Goal: Information Seeking & Learning: Check status

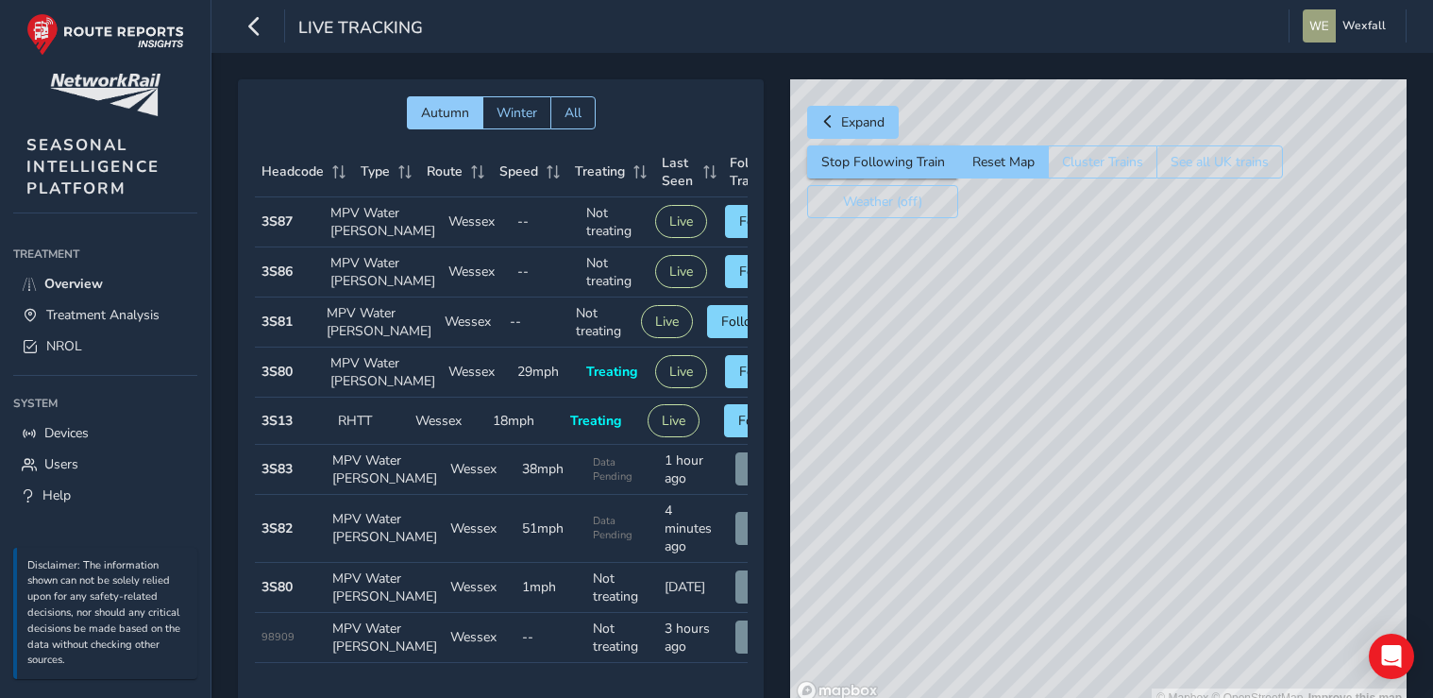
scroll to position [62, 0]
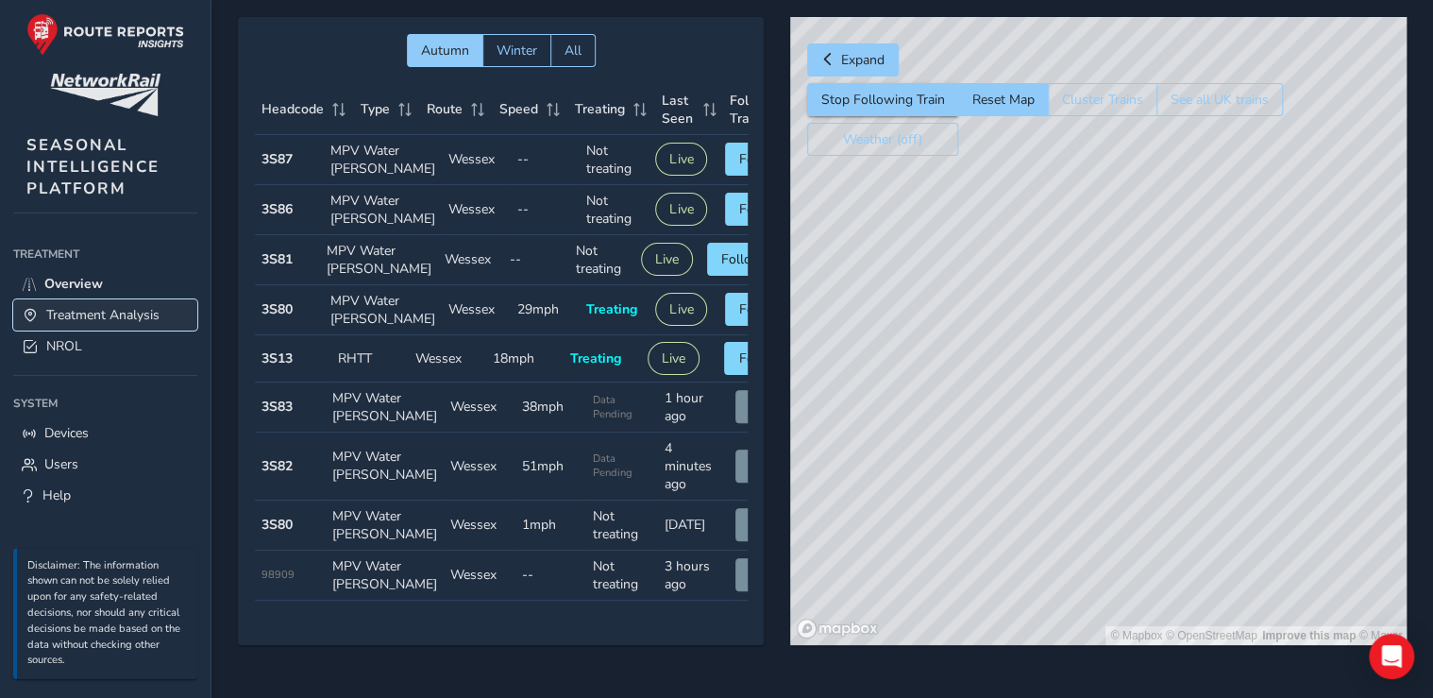
click at [111, 306] on span "Treatment Analysis" at bounding box center [102, 315] width 113 height 18
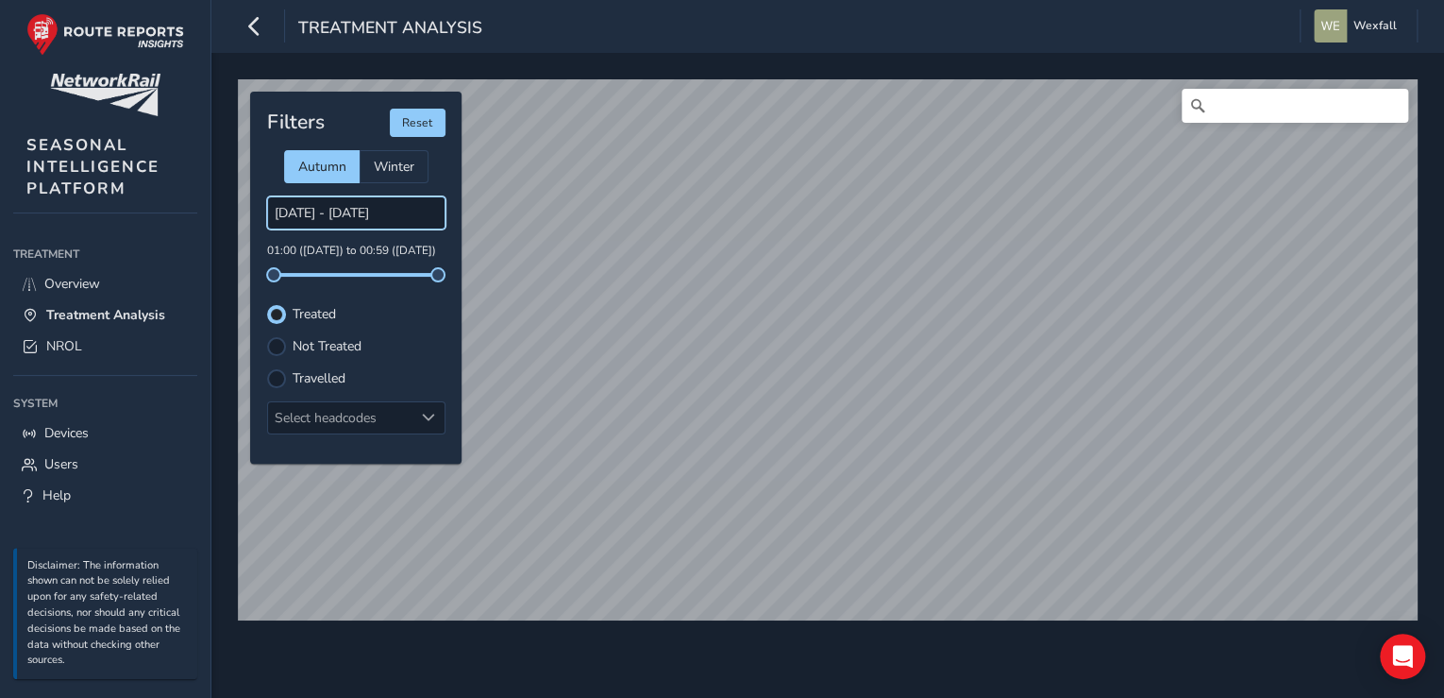
click at [349, 216] on input "[DATE] - [DATE]" at bounding box center [356, 212] width 178 height 33
click at [405, 208] on input "[DATE] - [DATE]" at bounding box center [356, 212] width 178 height 33
click at [340, 209] on input "[DATE] - [DATE]" at bounding box center [356, 212] width 178 height 33
click at [321, 217] on input "[DATE] - [DATE]" at bounding box center [356, 212] width 178 height 33
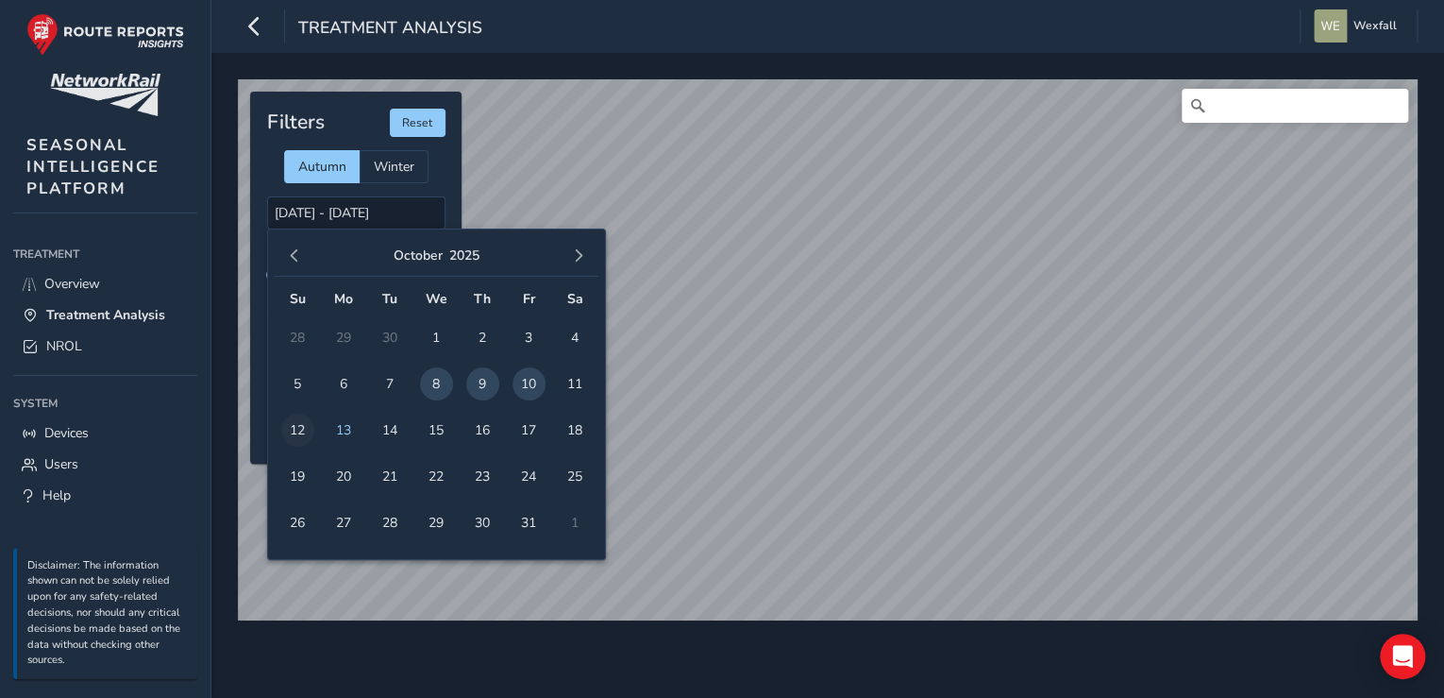
click at [305, 427] on span "12" at bounding box center [297, 429] width 33 height 33
click at [340, 427] on span "13" at bounding box center [344, 429] width 33 height 33
type input "[DATE] - [DATE]"
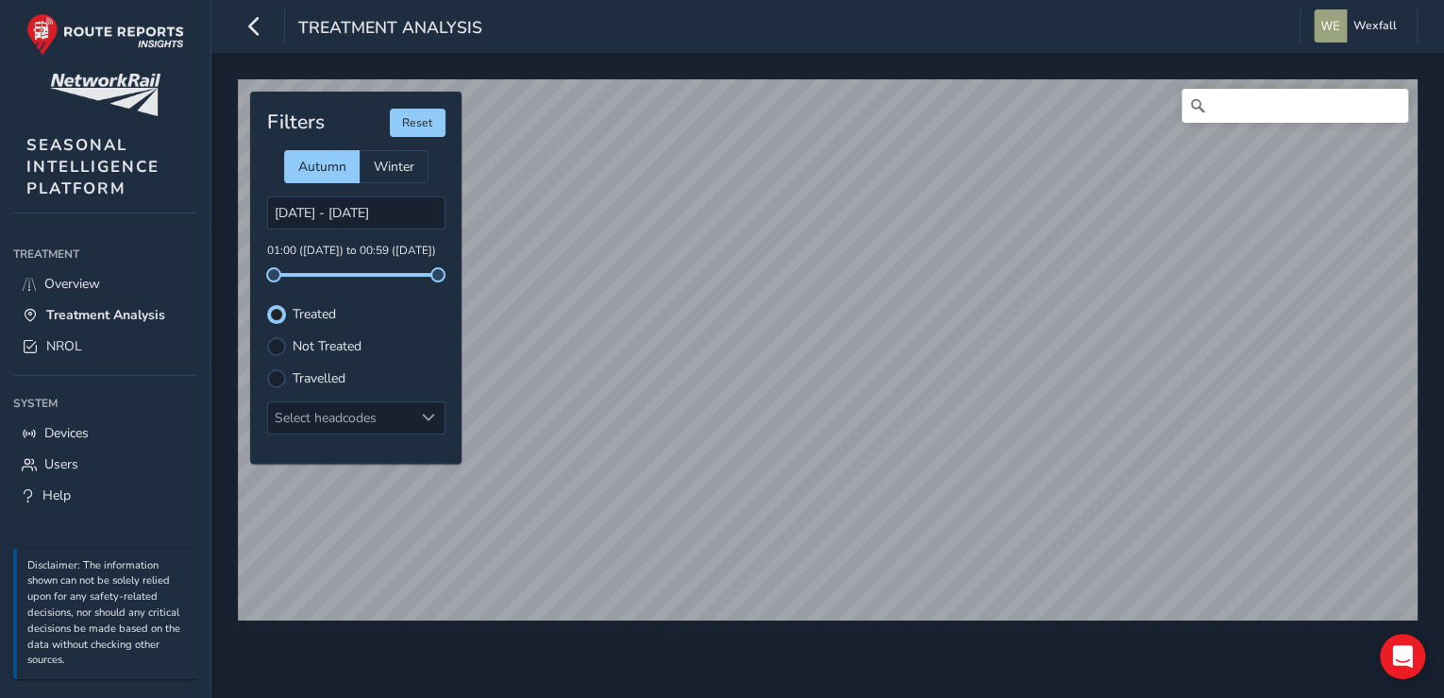
click at [452, 356] on div "© Mapbox © OpenStreetMap Improve this map Filters Reset Autumn Winter [DATE] - …" at bounding box center [827, 342] width 1193 height 539
click at [929, 69] on div "© Mapbox © OpenStreetMap Improve this map Filters Reset Autumn Winter [DATE] - …" at bounding box center [827, 375] width 1233 height 645
click at [680, 683] on div "© Mapbox © OpenStreetMap Improve this map Filters Reset Autumn Winter [DATE] - …" at bounding box center [827, 375] width 1233 height 645
